Goal: Information Seeking & Learning: Learn about a topic

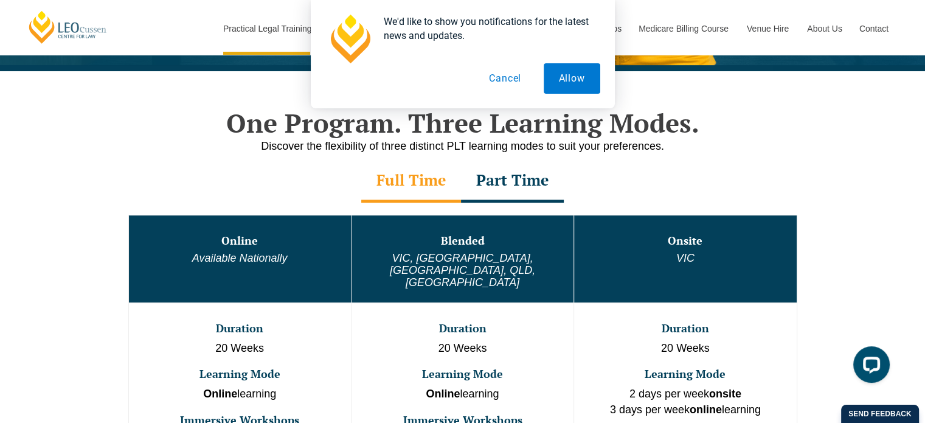
click at [505, 75] on button "Cancel" at bounding box center [505, 78] width 63 height 30
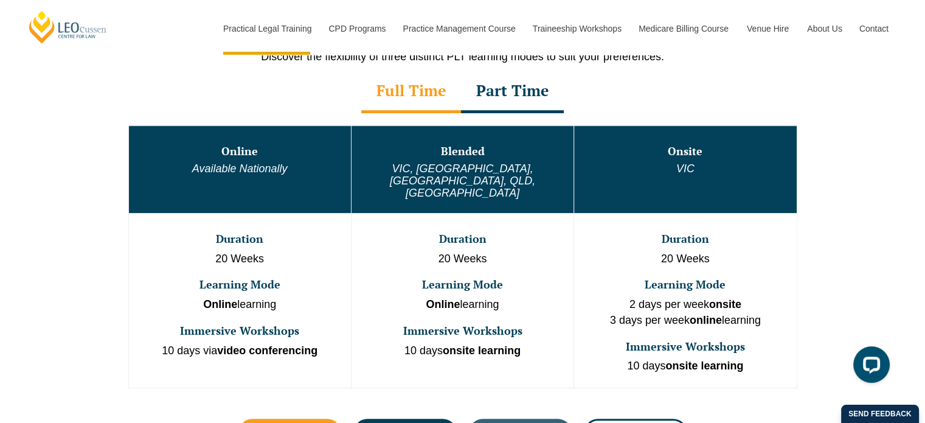
scroll to position [608, 0]
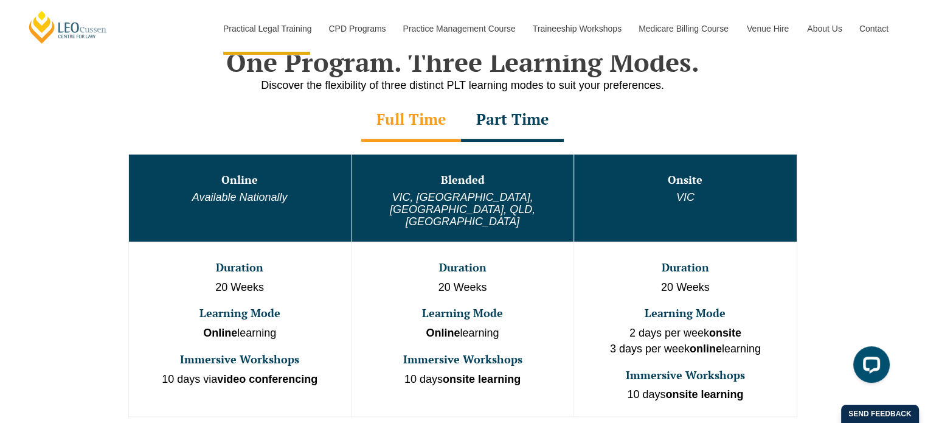
click at [520, 120] on div "Part Time" at bounding box center [512, 120] width 103 height 43
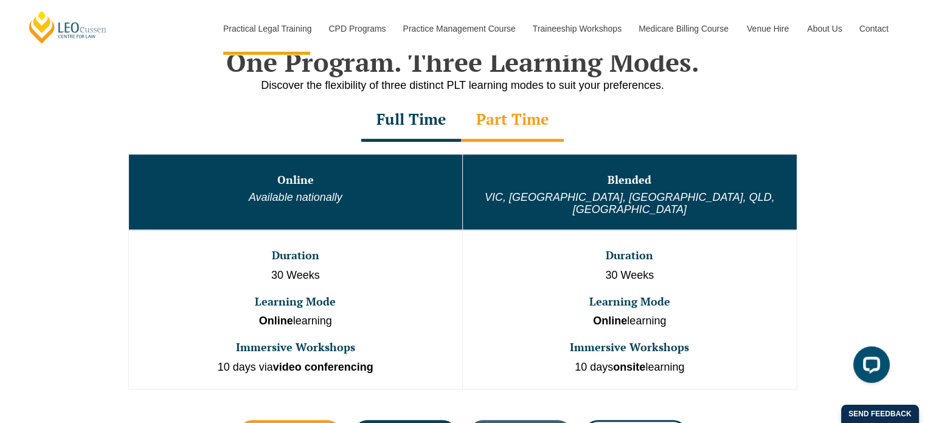
click at [426, 132] on div "Full Time" at bounding box center [411, 120] width 100 height 43
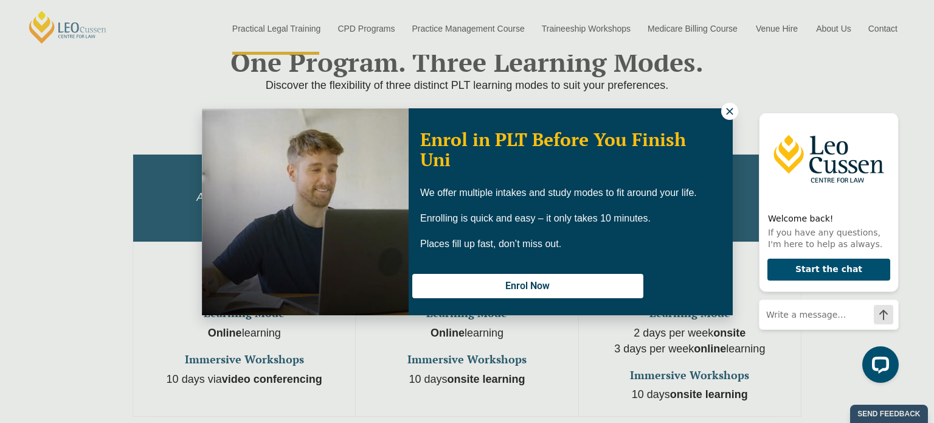
click at [731, 116] on icon at bounding box center [729, 111] width 11 height 11
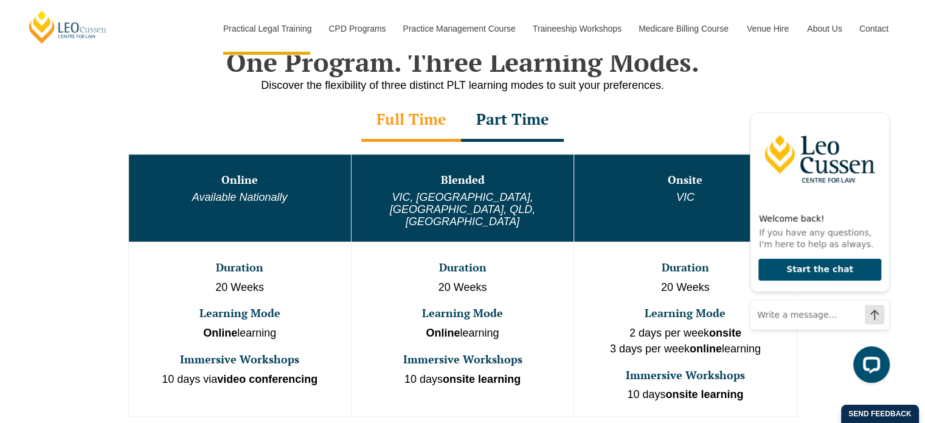
click at [891, 111] on div "Welcome back! If you have any questions, I'm here to help as always. Start the …" at bounding box center [817, 242] width 154 height 302
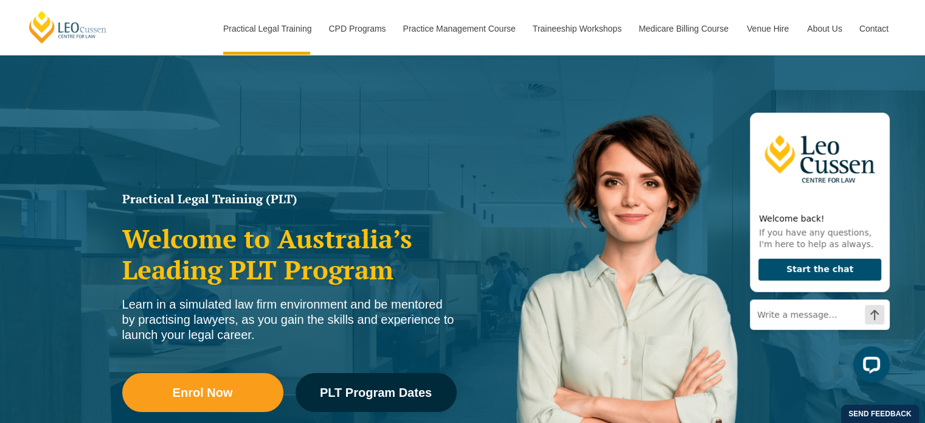
scroll to position [0, 0]
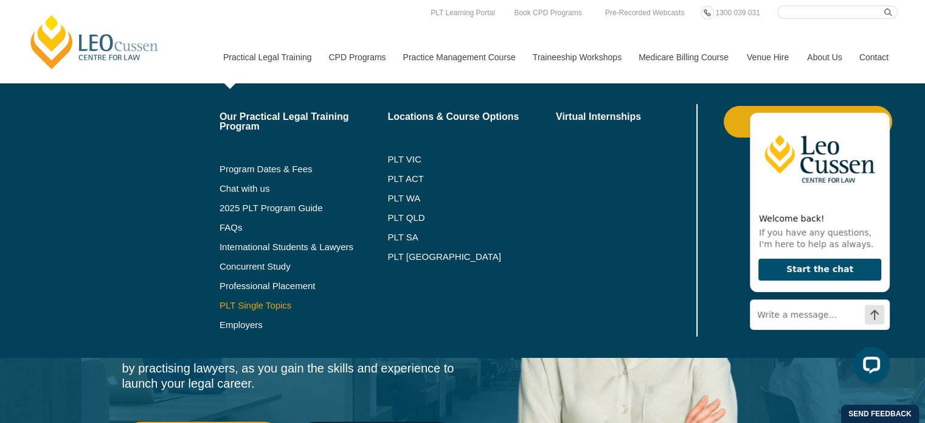
click at [257, 303] on link "PLT Single Topics" at bounding box center [304, 305] width 168 height 10
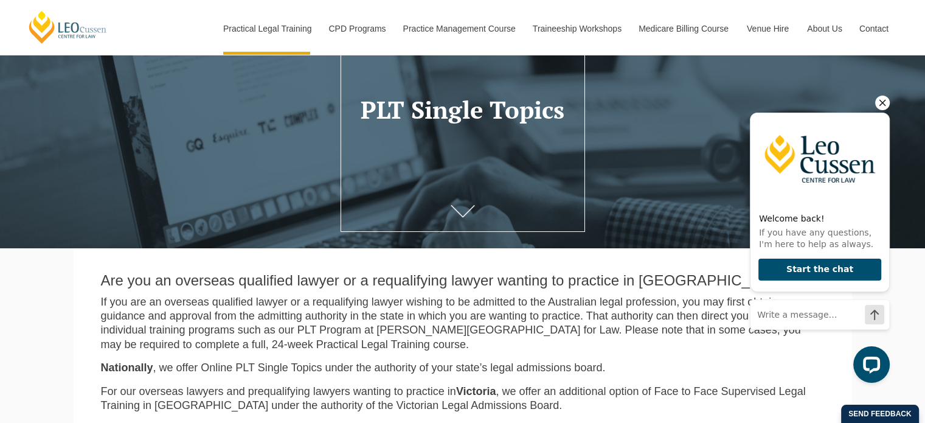
click at [884, 103] on icon "Hide greeting" at bounding box center [882, 103] width 7 height 7
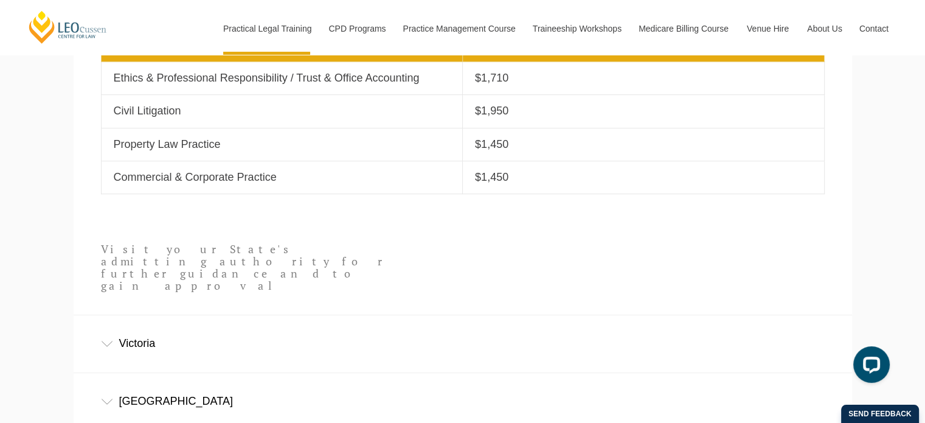
scroll to position [669, 0]
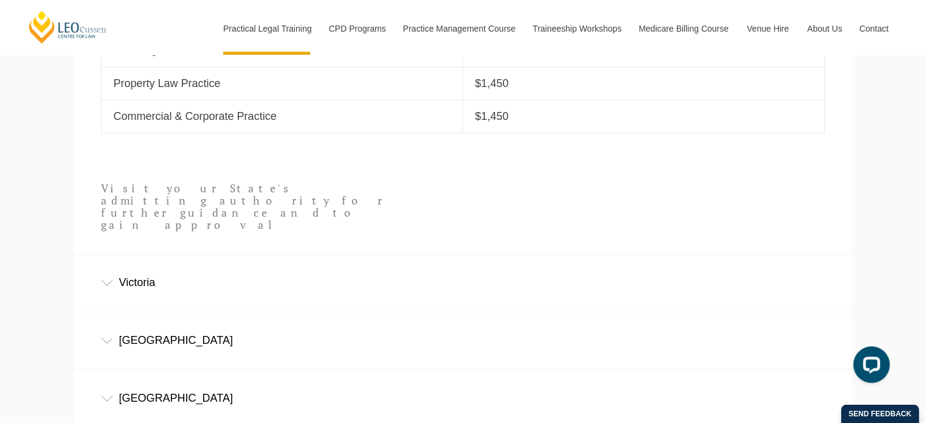
click at [131, 260] on div "Victoria" at bounding box center [463, 282] width 778 height 57
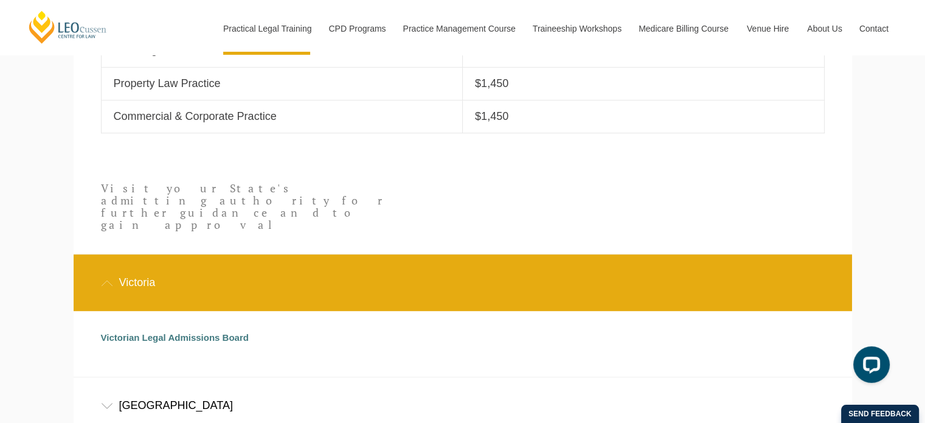
click at [131, 260] on div "Victoria" at bounding box center [463, 282] width 778 height 57
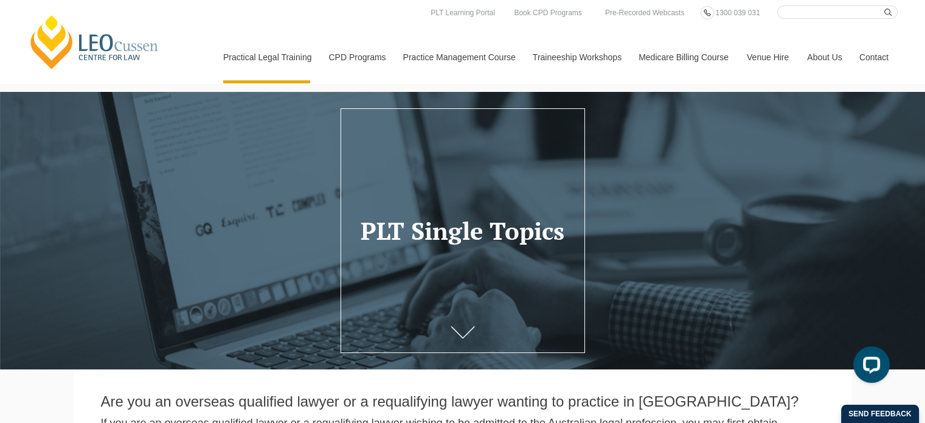
scroll to position [0, 0]
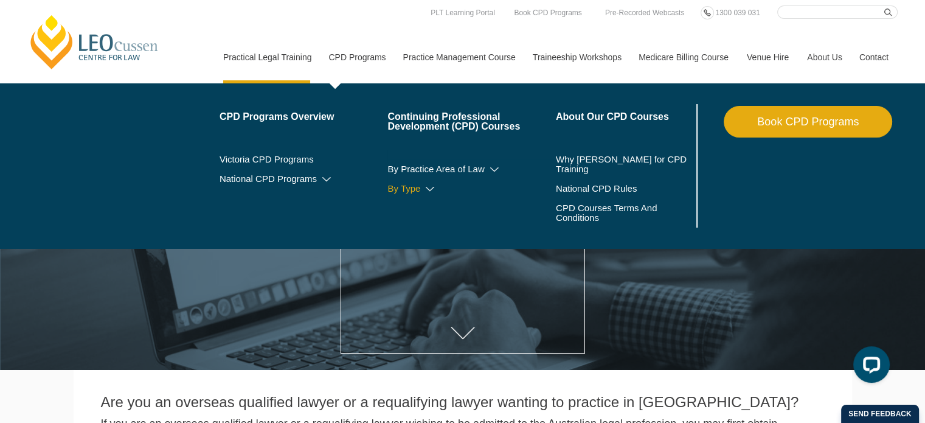
click at [428, 189] on icon at bounding box center [430, 189] width 12 height 9
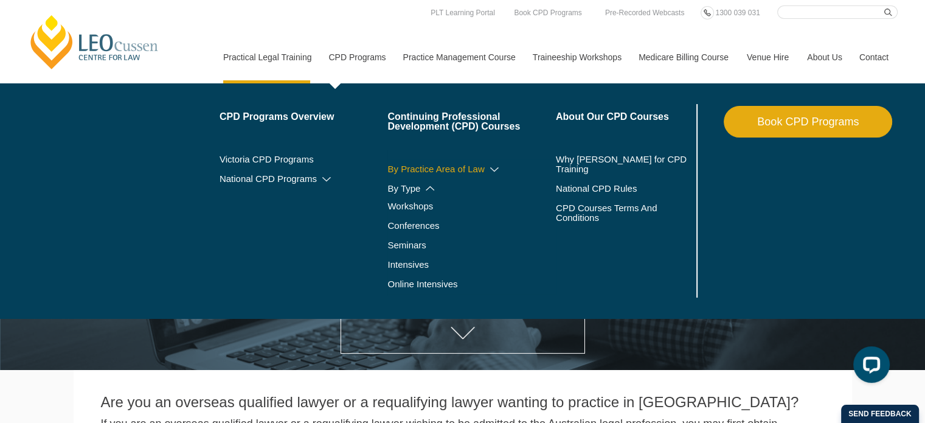
click at [493, 169] on icon at bounding box center [494, 169] width 12 height 9
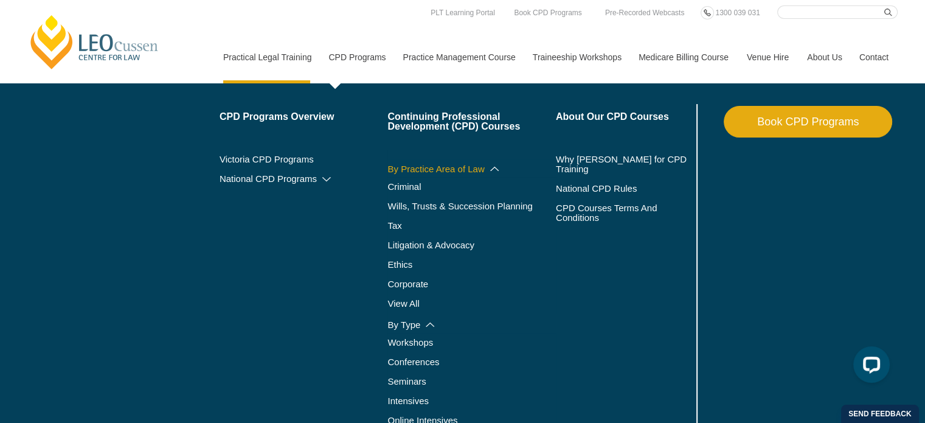
click at [493, 169] on icon at bounding box center [494, 168] width 12 height 9
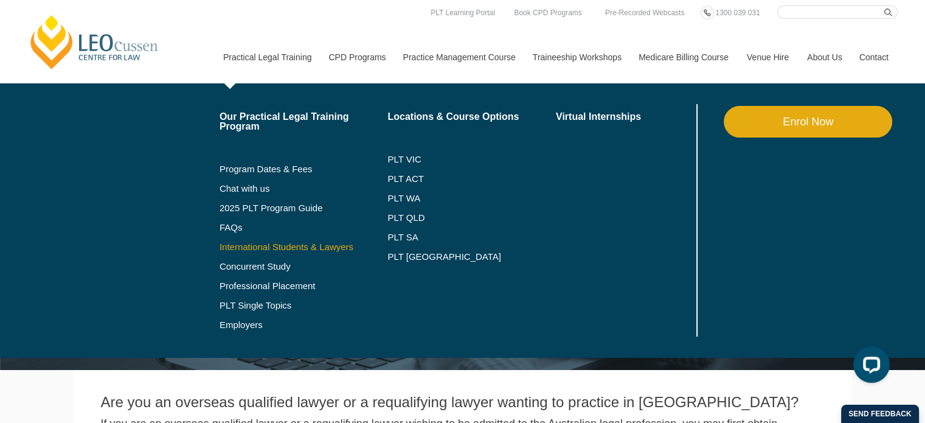
click at [302, 246] on link "International Students & Lawyers" at bounding box center [304, 247] width 168 height 10
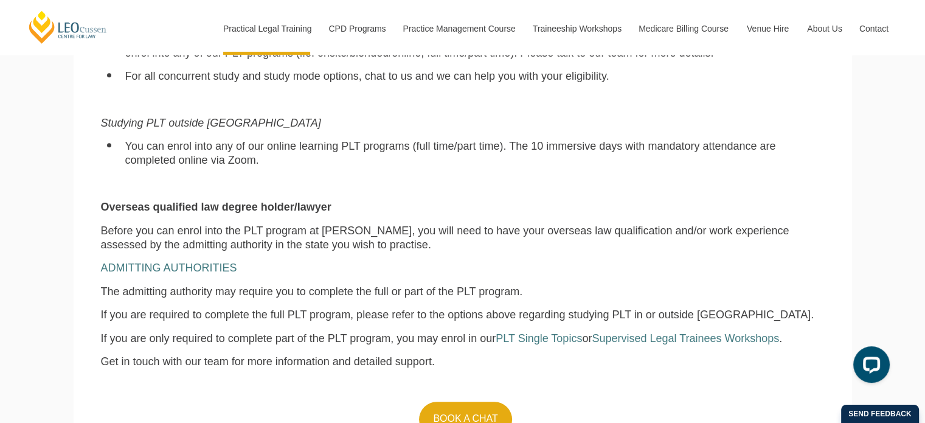
scroll to position [1034, 0]
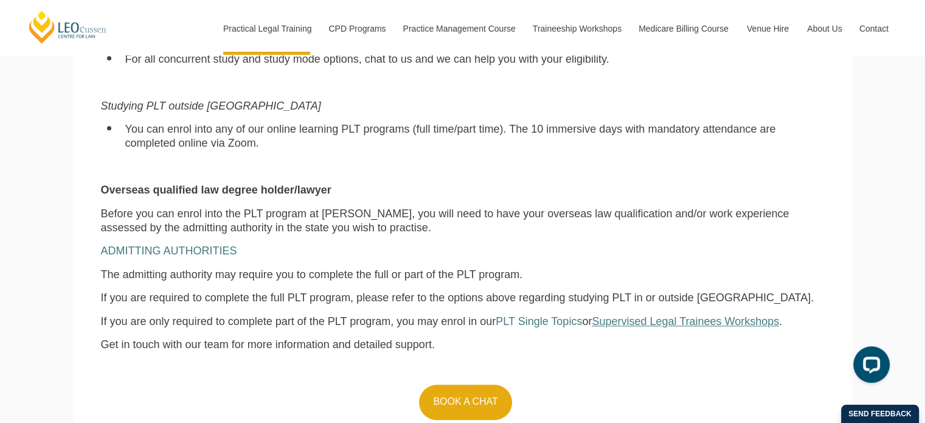
click at [664, 326] on span "Supervised Legal Trainees Workshops" at bounding box center [685, 321] width 187 height 12
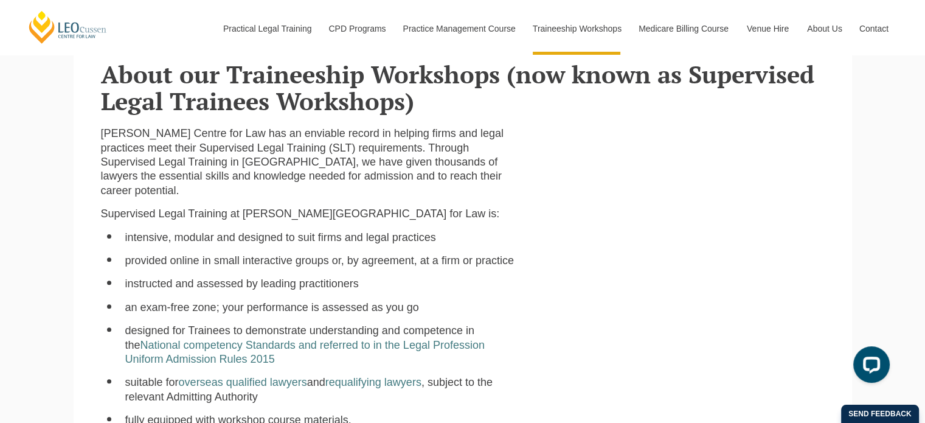
scroll to position [487, 0]
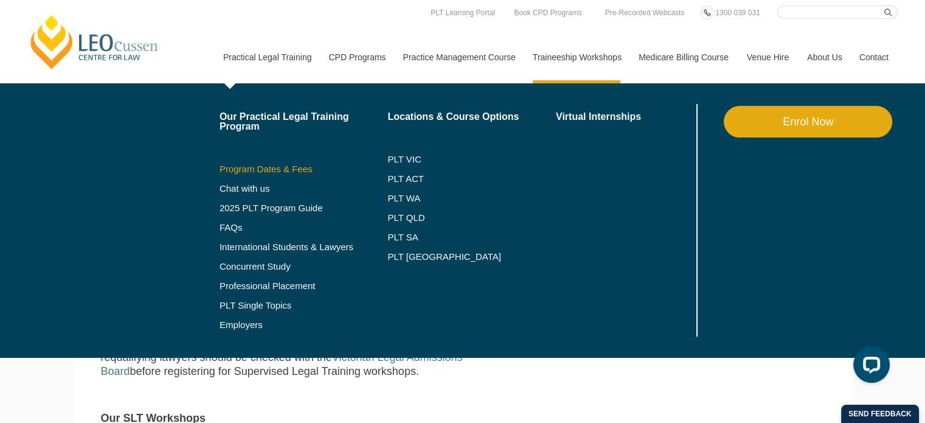
click at [261, 173] on link "Program Dates & Fees" at bounding box center [304, 169] width 168 height 10
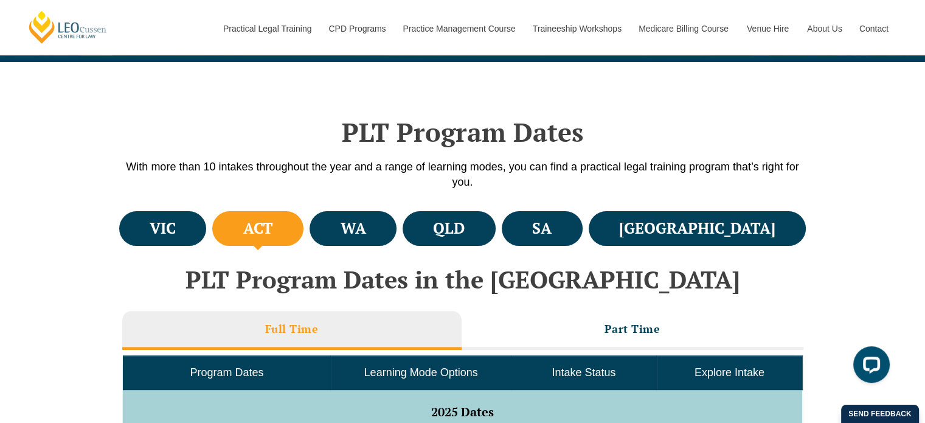
scroll to position [182, 0]
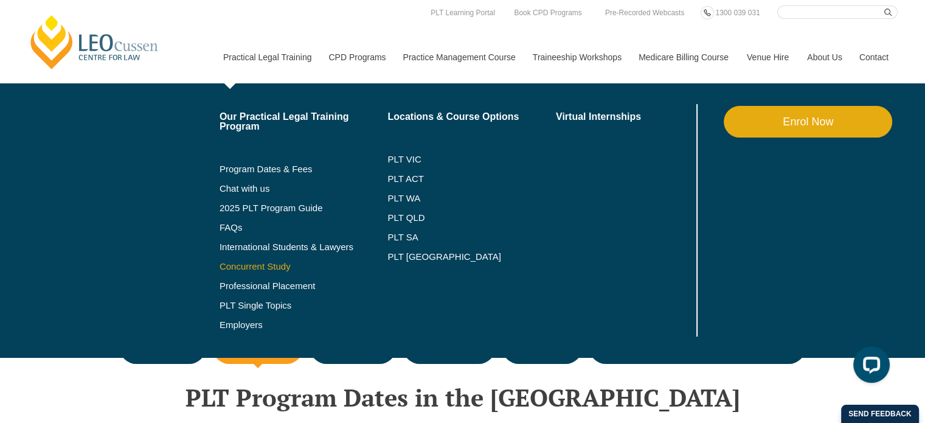
click at [247, 268] on link "Concurrent Study" at bounding box center [304, 267] width 168 height 10
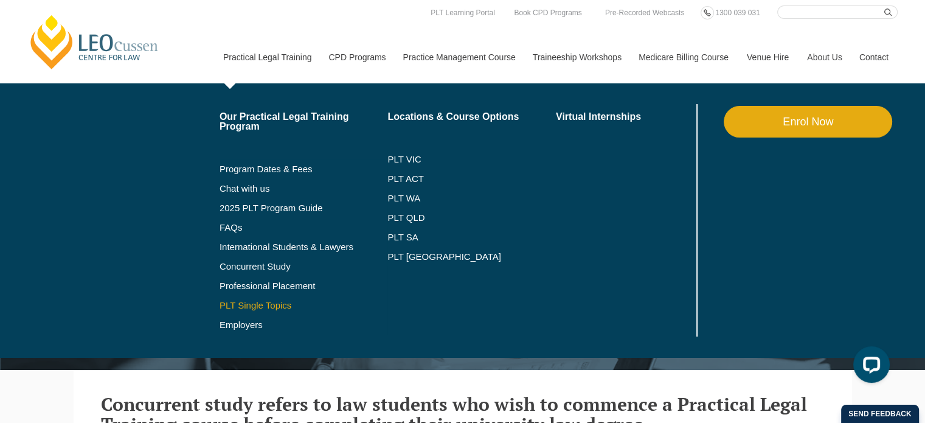
click at [246, 307] on link "PLT Single Topics" at bounding box center [304, 305] width 168 height 10
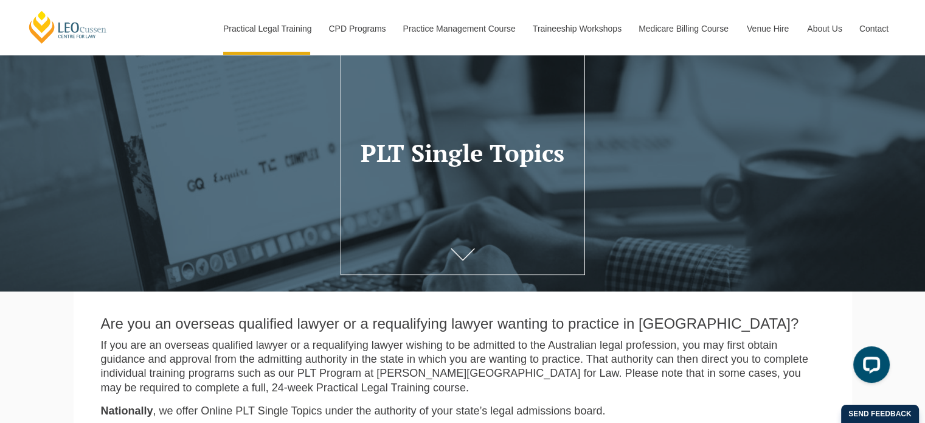
scroll to position [182, 0]
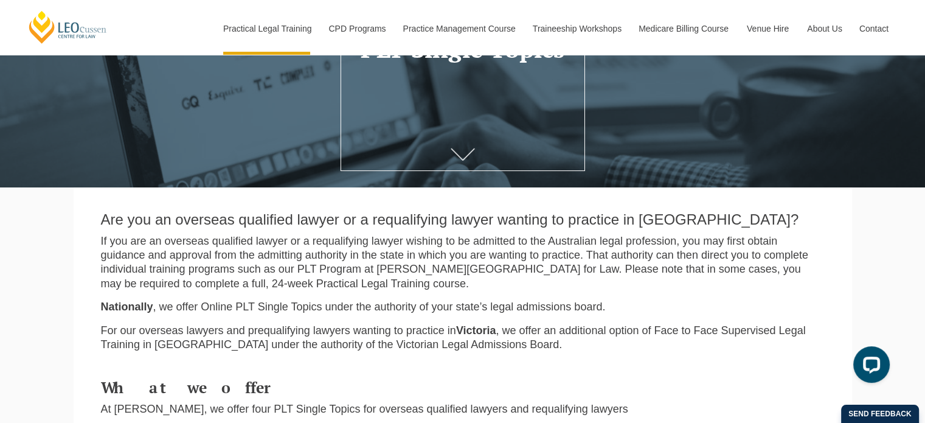
click at [461, 154] on icon at bounding box center [463, 154] width 24 height 12
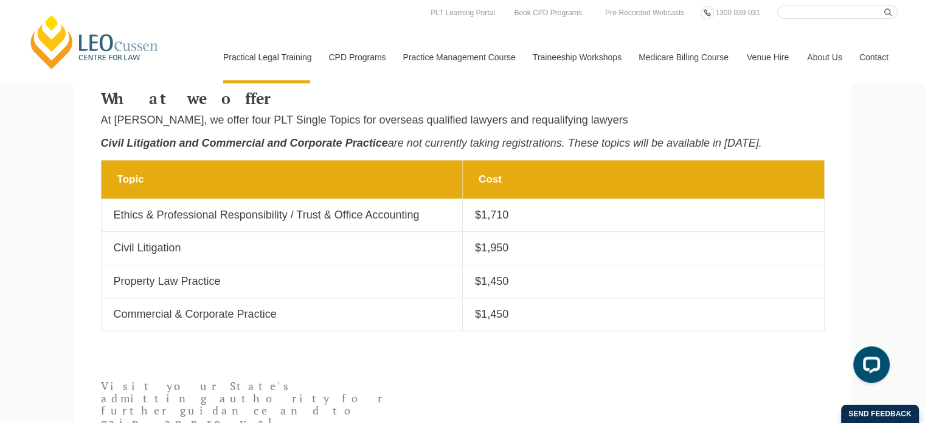
scroll to position [450, 0]
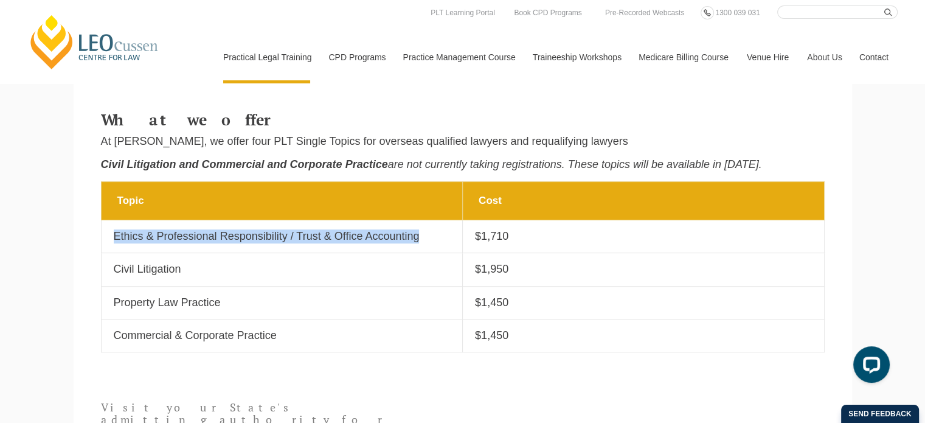
drag, startPoint x: 114, startPoint y: 236, endPoint x: 421, endPoint y: 231, distance: 307.2
click at [421, 231] on p "Ethics & Professional Responsibility / Trust & Office Accounting" at bounding box center [282, 236] width 337 height 14
copy p "Ethics & Professional Responsibility / Trust & Office Accounting"
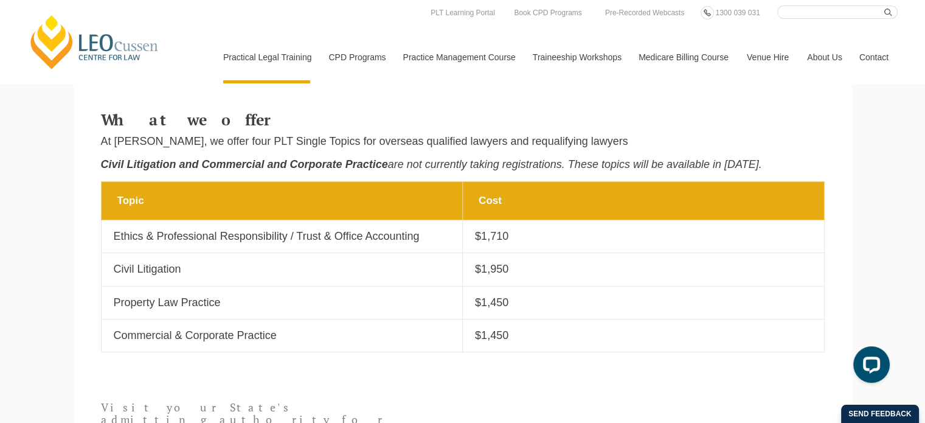
click at [826, 126] on div "What we offer At Leo Cussen, we offer four PLT Single Topics for overseas quali…" at bounding box center [463, 142] width 742 height 75
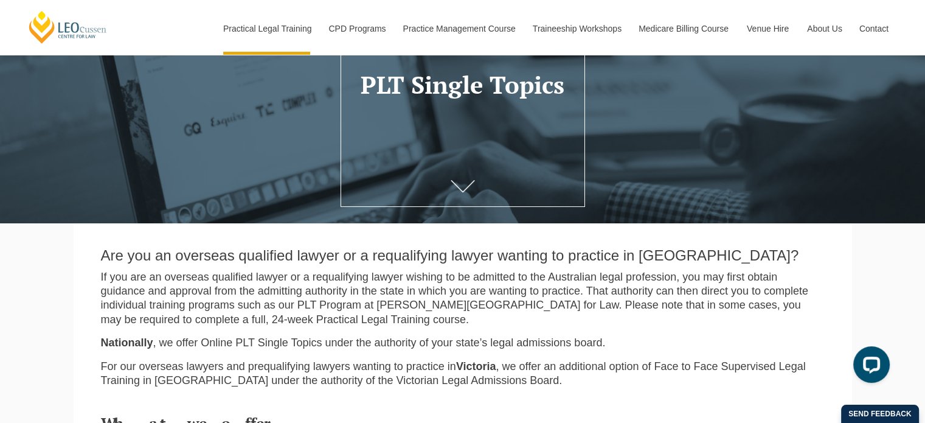
scroll to position [146, 0]
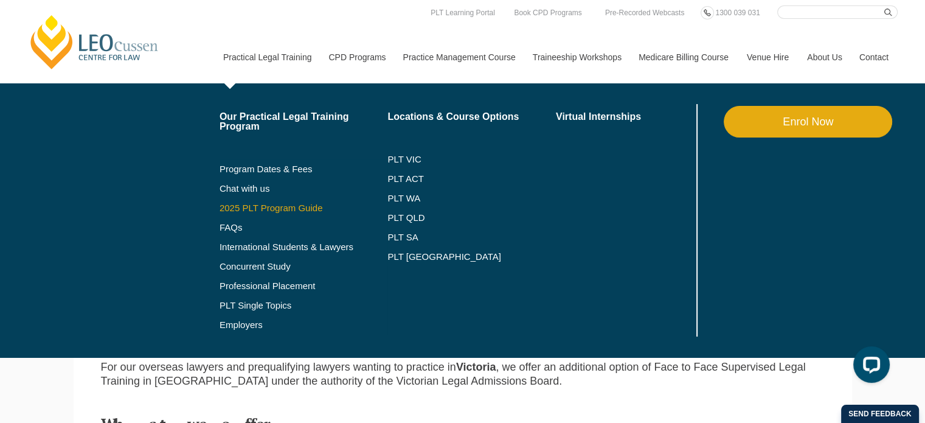
click at [243, 210] on link "2025 PLT Program Guide" at bounding box center [289, 208] width 138 height 10
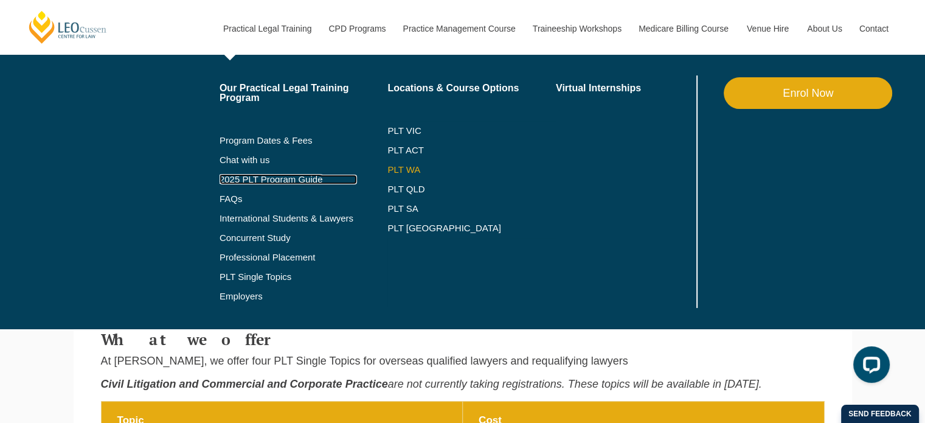
scroll to position [389, 0]
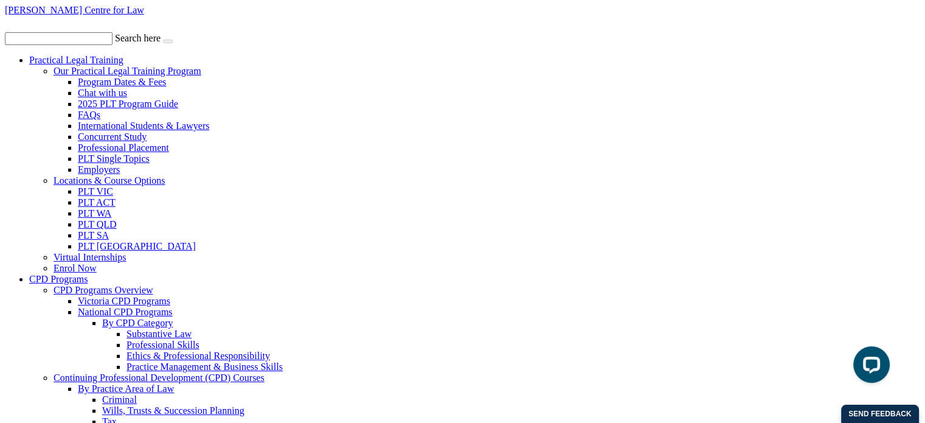
click at [166, 87] on link "Program Dates & Fees" at bounding box center [122, 82] width 88 height 10
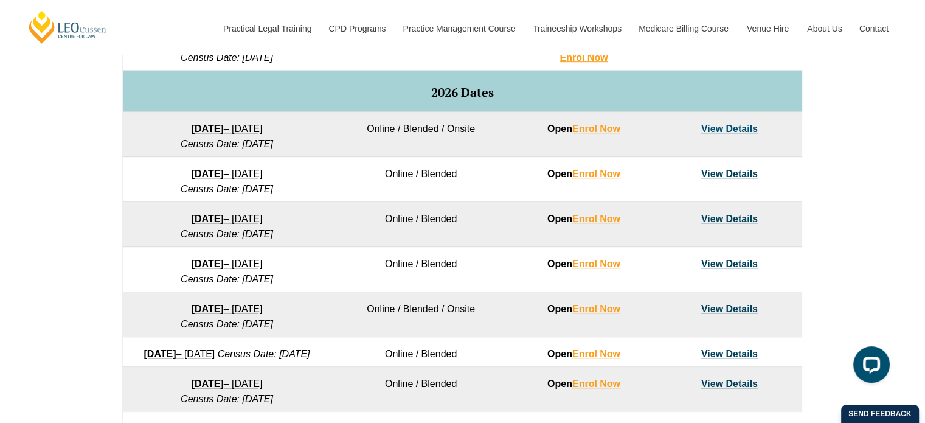
scroll to position [791, 0]
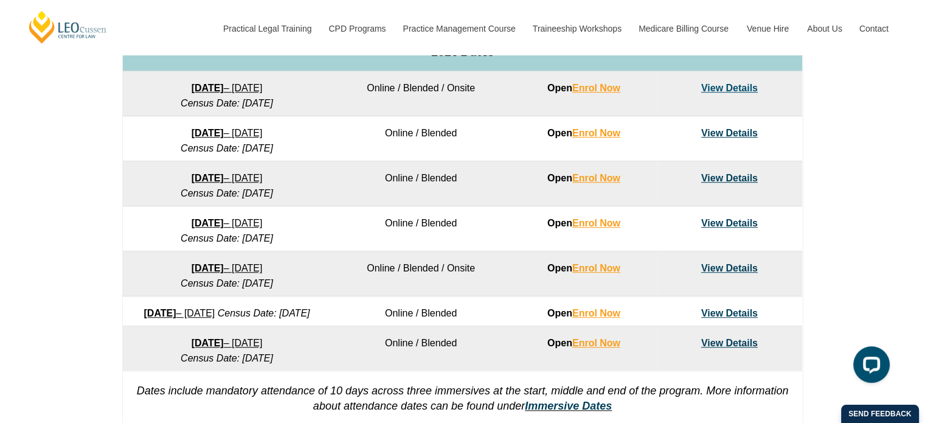
click at [736, 348] on link "View Details" at bounding box center [729, 343] width 57 height 10
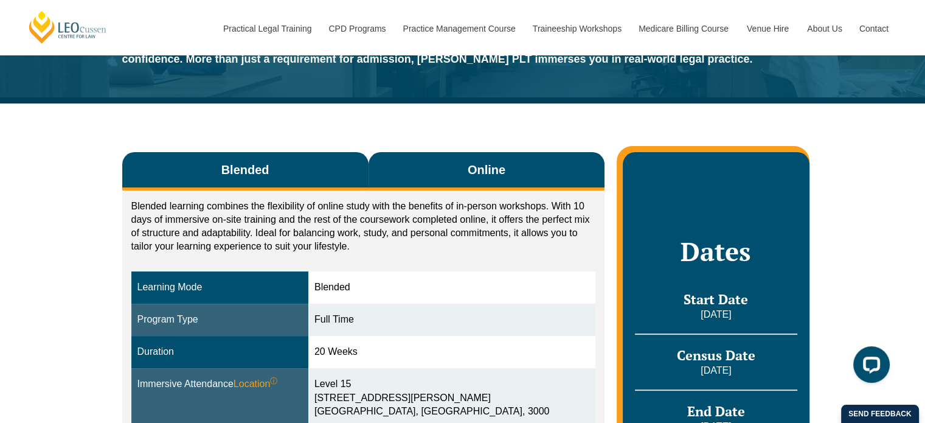
click at [499, 171] on span "Online" at bounding box center [487, 169] width 38 height 17
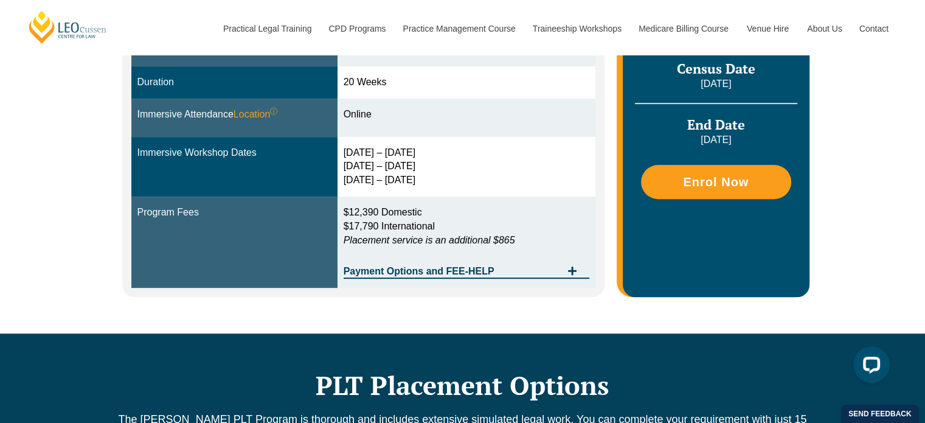
scroll to position [426, 0]
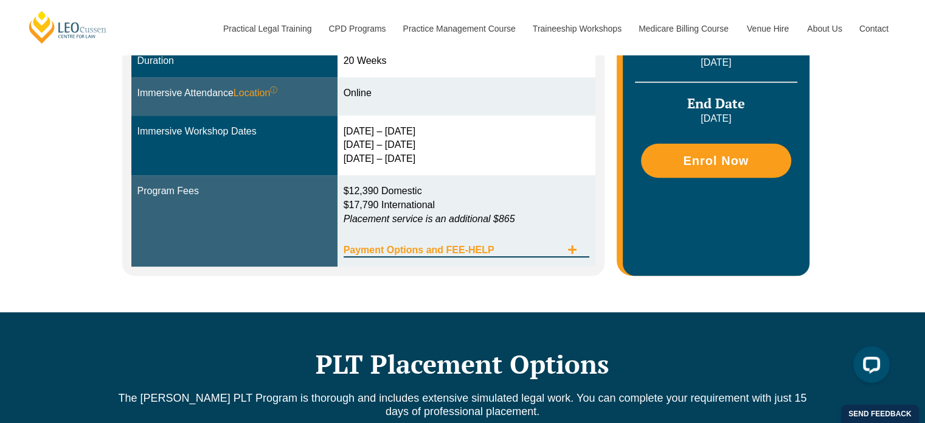
click at [575, 246] on icon "Tabs. Open items with Enter or Space, close with Escape and navigate using the …" at bounding box center [572, 249] width 10 height 10
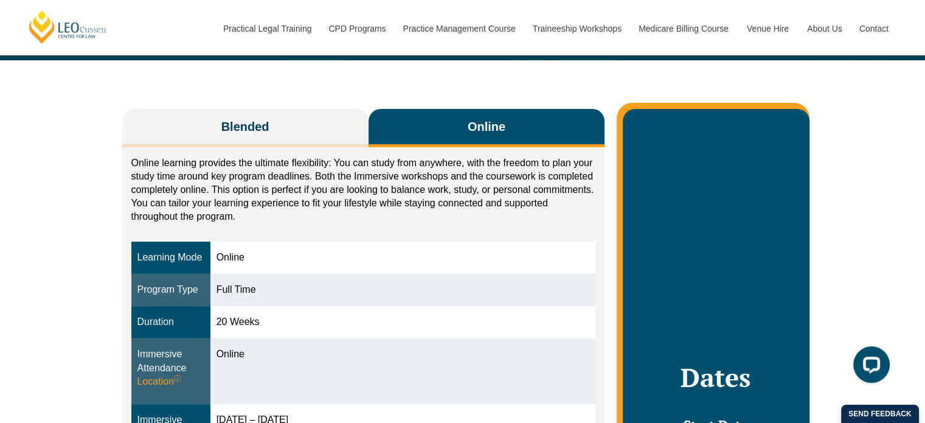
scroll to position [182, 0]
